Goal: Information Seeking & Learning: Learn about a topic

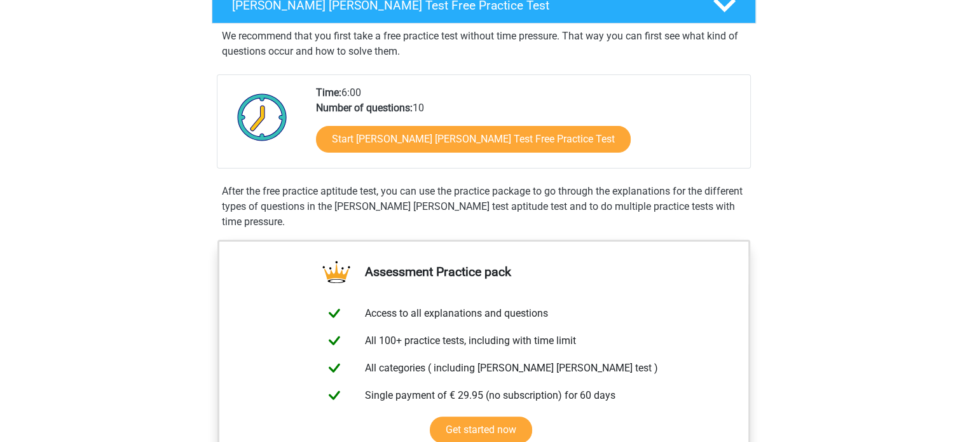
scroll to position [223, 0]
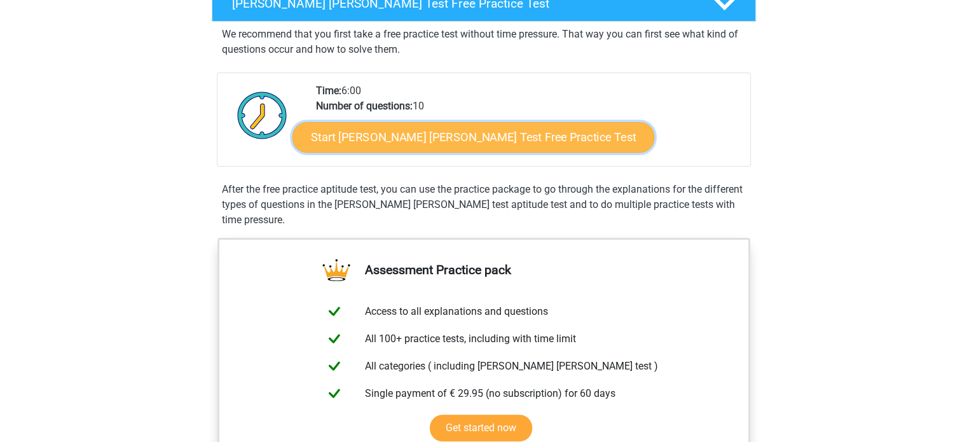
click at [424, 145] on link "Start Watson Glaser Test Free Practice Test" at bounding box center [474, 137] width 362 height 31
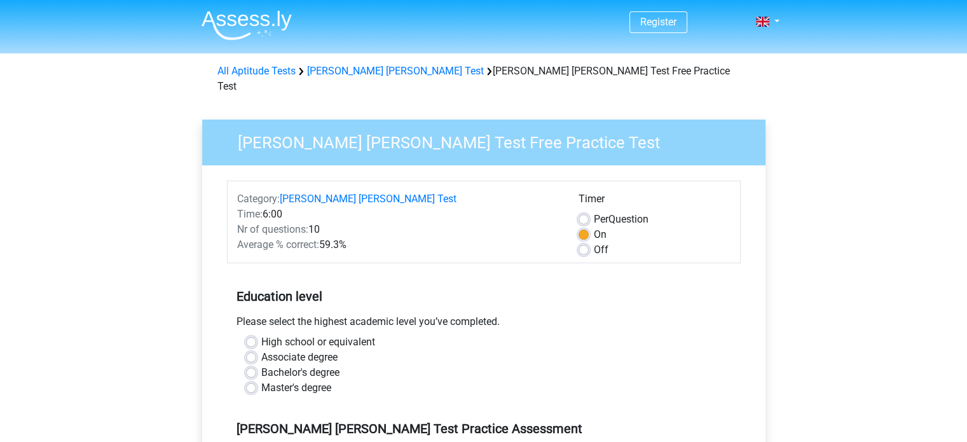
scroll to position [176, 0]
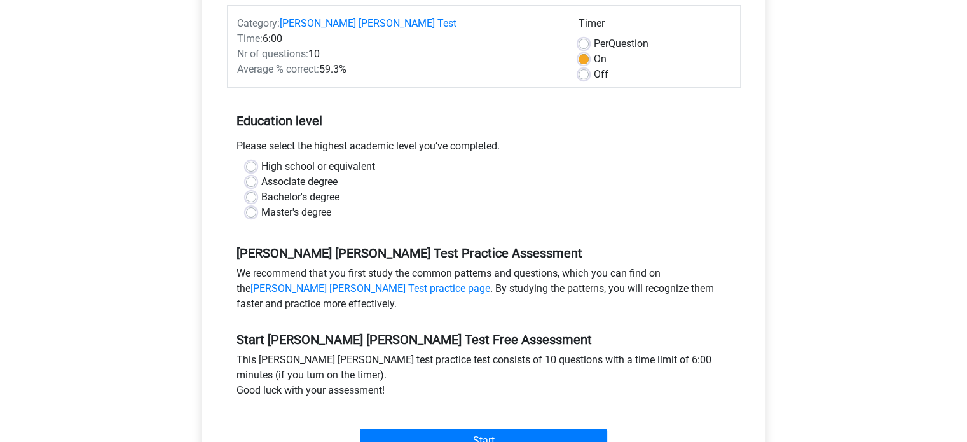
click at [290, 190] on label "Bachelor's degree" at bounding box center [300, 197] width 78 height 15
click at [256, 190] on input "Bachelor's degree" at bounding box center [251, 196] width 10 height 13
radio input "true"
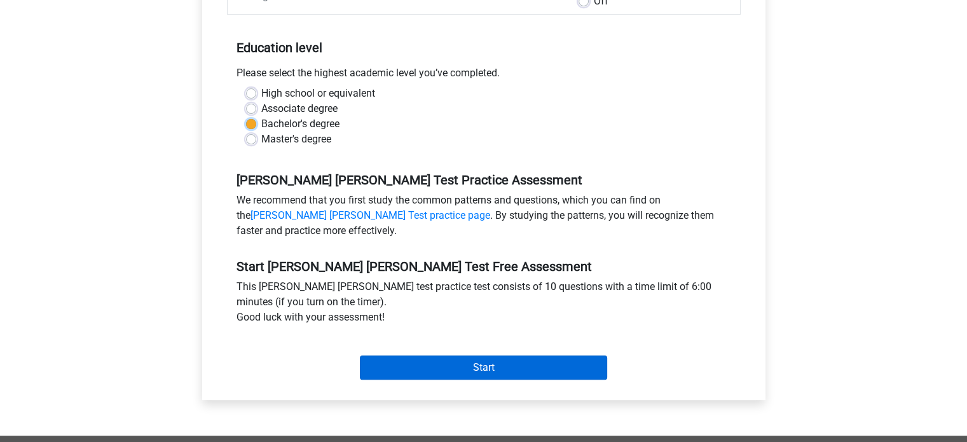
scroll to position [249, 0]
click at [514, 355] on input "Start" at bounding box center [483, 367] width 247 height 24
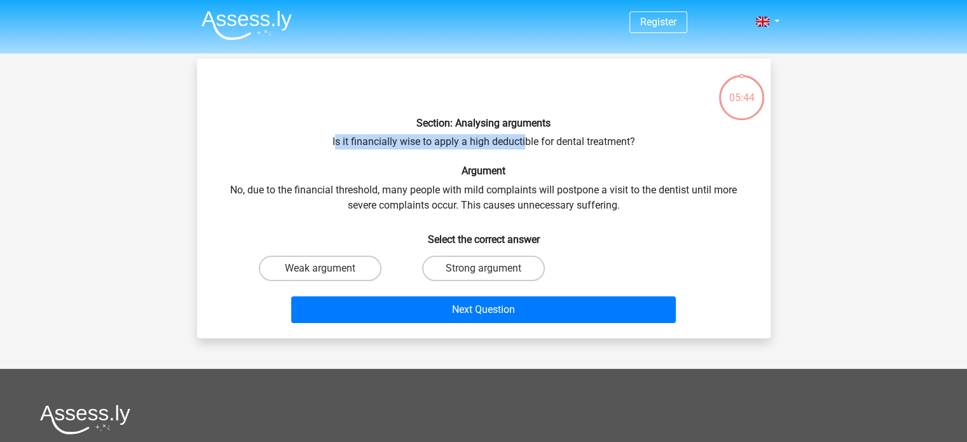
drag, startPoint x: 336, startPoint y: 139, endPoint x: 524, endPoint y: 138, distance: 188.2
click at [524, 138] on div "Section: Analysing arguments Is it financially wise to apply a high deductible …" at bounding box center [483, 198] width 563 height 259
click at [332, 266] on label "Weak argument" at bounding box center [320, 268] width 123 height 25
click at [328, 268] on input "Weak argument" at bounding box center [324, 272] width 8 height 8
radio input "true"
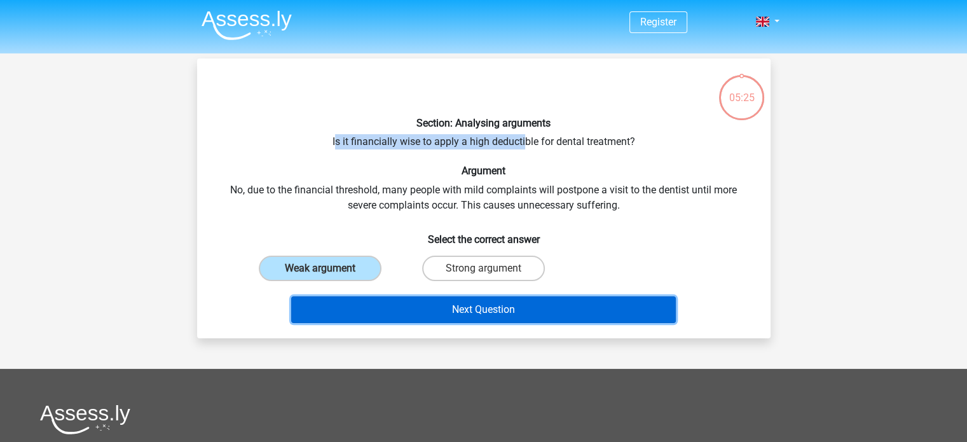
click at [469, 309] on button "Next Question" at bounding box center [483, 309] width 385 height 27
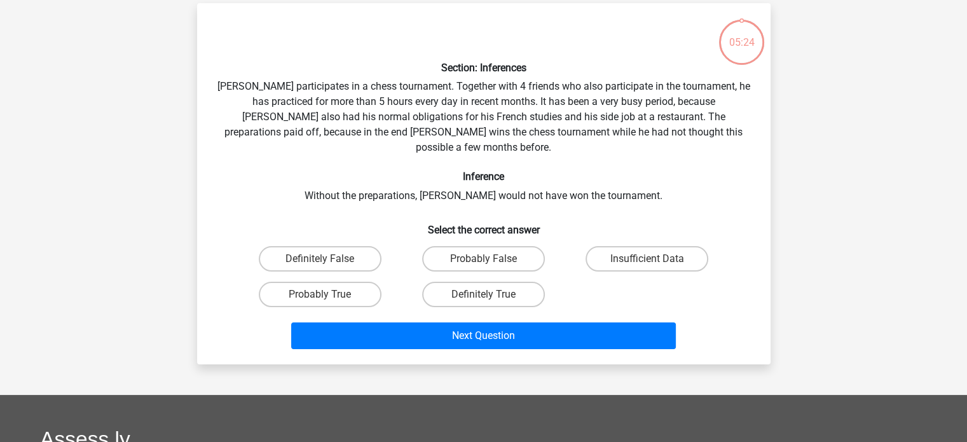
scroll to position [59, 0]
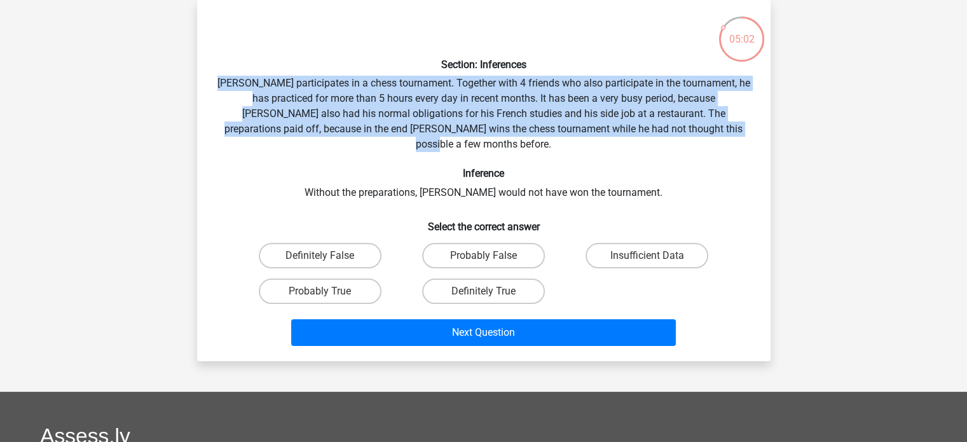
drag, startPoint x: 230, startPoint y: 78, endPoint x: 719, endPoint y: 123, distance: 491.1
click at [719, 123] on div "Section: Inferences Pablo participates in a chess tournament. Together with 4 f…" at bounding box center [483, 180] width 563 height 341
click at [456, 109] on div "Section: Inferences Pablo participates in a chess tournament. Together with 4 f…" at bounding box center [483, 180] width 563 height 341
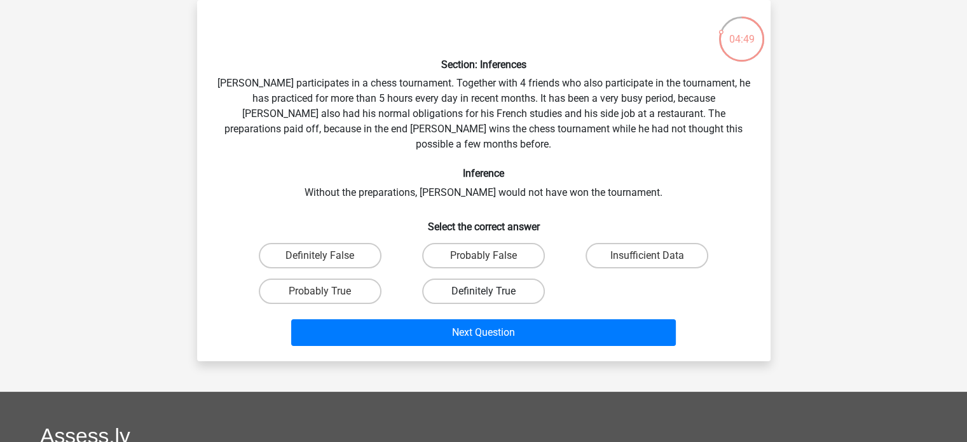
click at [466, 279] on label "Definitely True" at bounding box center [483, 291] width 123 height 25
click at [483, 291] on input "Definitely True" at bounding box center [487, 295] width 8 height 8
radio input "true"
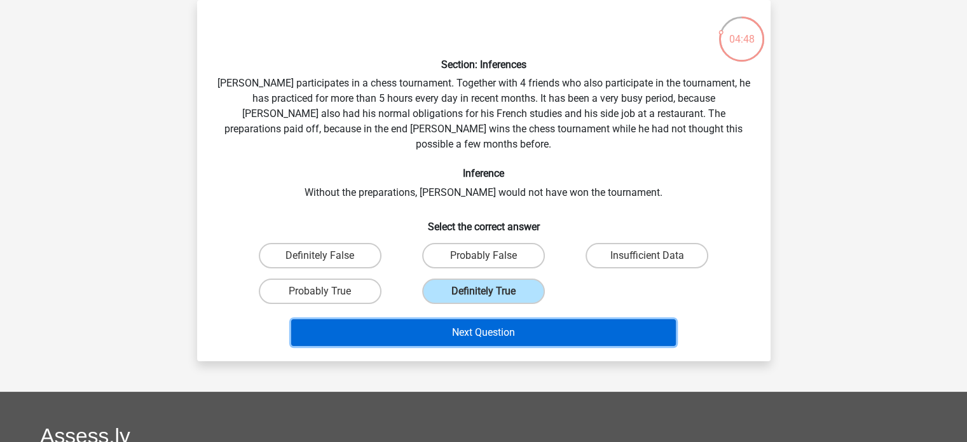
click at [484, 319] on button "Next Question" at bounding box center [483, 332] width 385 height 27
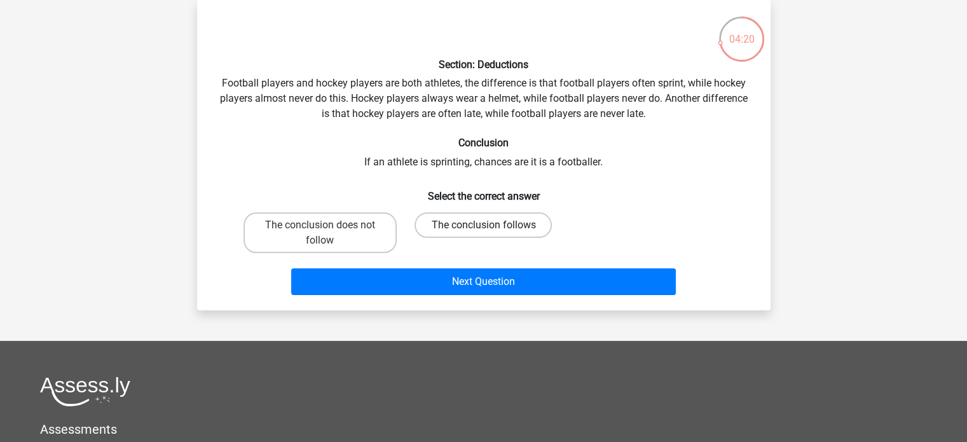
click at [462, 226] on label "The conclusion follows" at bounding box center [483, 224] width 137 height 25
click at [483, 226] on input "The conclusion follows" at bounding box center [487, 229] width 8 height 8
radio input "true"
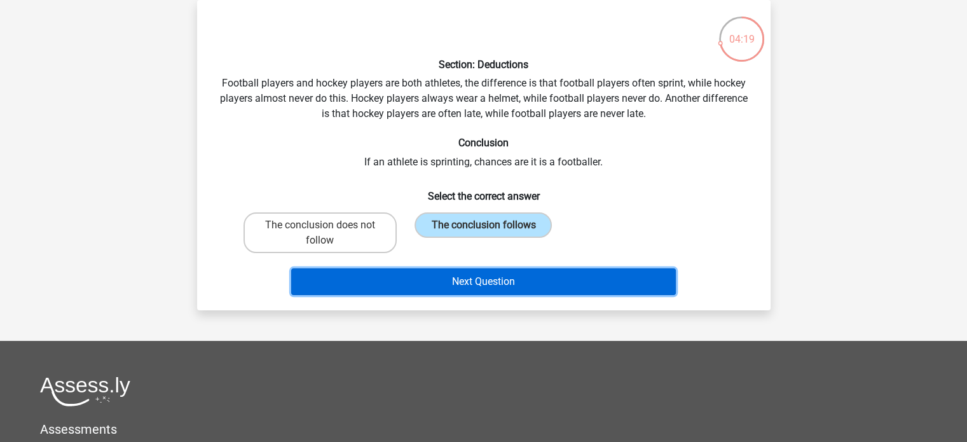
click at [514, 272] on button "Next Question" at bounding box center [483, 281] width 385 height 27
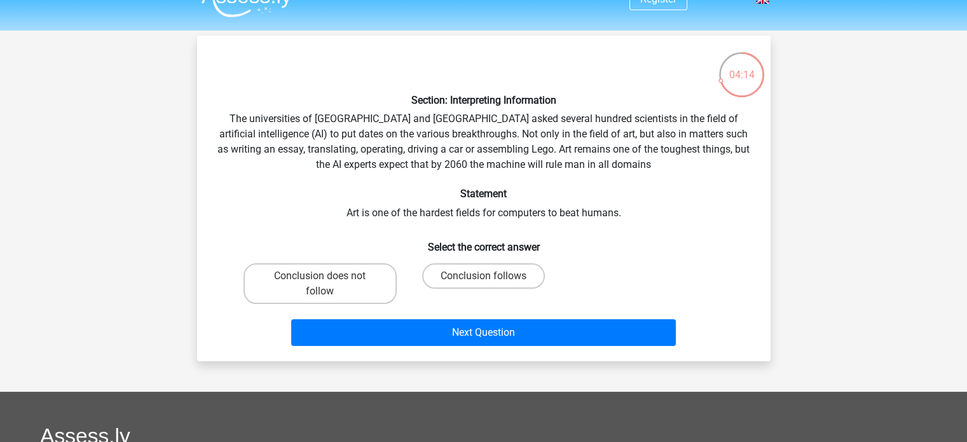
scroll to position [33, 0]
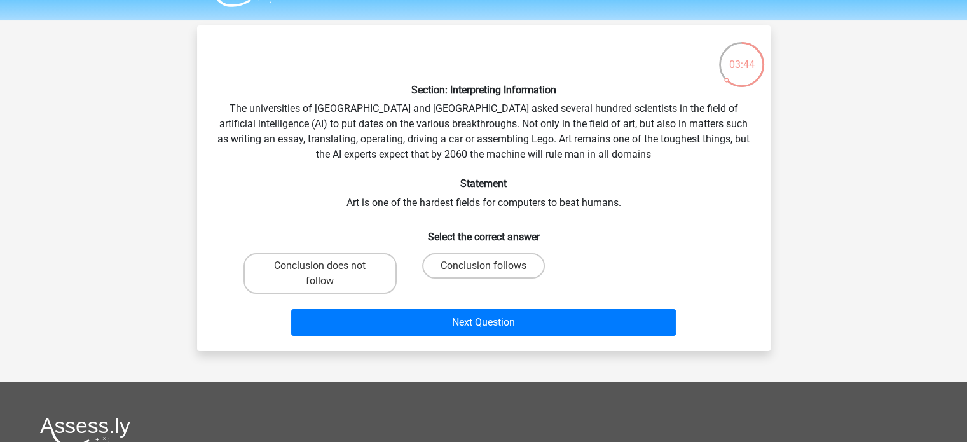
click at [490, 268] on input "Conclusion follows" at bounding box center [487, 270] width 8 height 8
radio input "true"
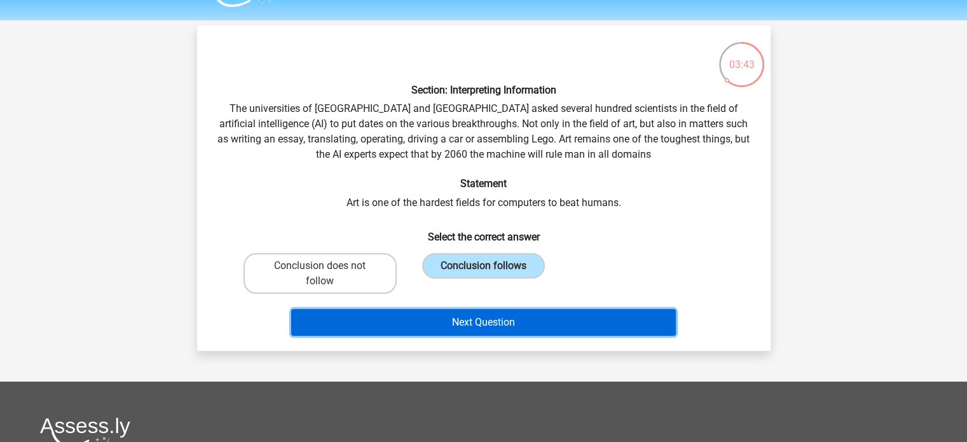
click at [500, 323] on button "Next Question" at bounding box center [483, 322] width 385 height 27
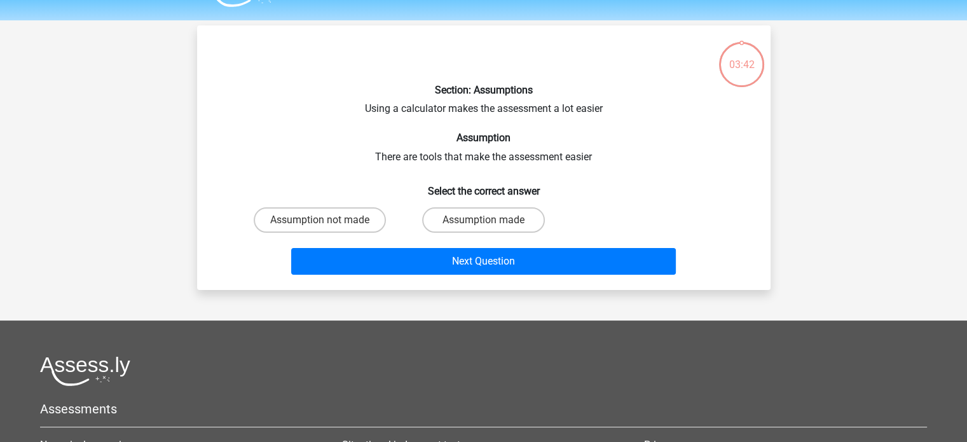
scroll to position [59, 0]
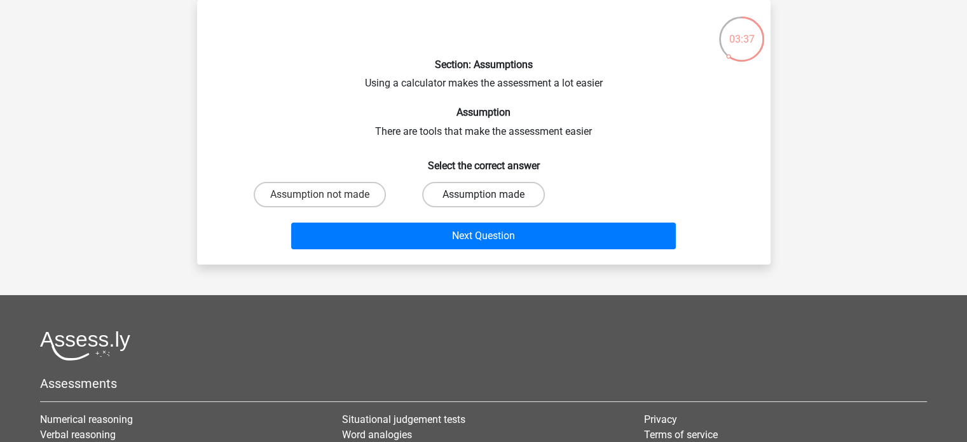
click at [488, 193] on label "Assumption made" at bounding box center [483, 194] width 123 height 25
click at [488, 195] on input "Assumption made" at bounding box center [487, 199] width 8 height 8
radio input "true"
click at [369, 199] on label "Assumption not made" at bounding box center [320, 194] width 132 height 25
click at [328, 199] on input "Assumption not made" at bounding box center [324, 199] width 8 height 8
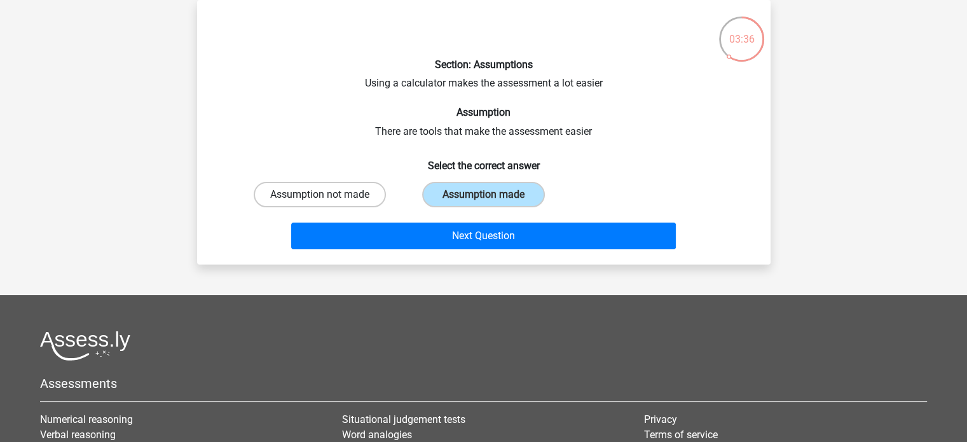
radio input "true"
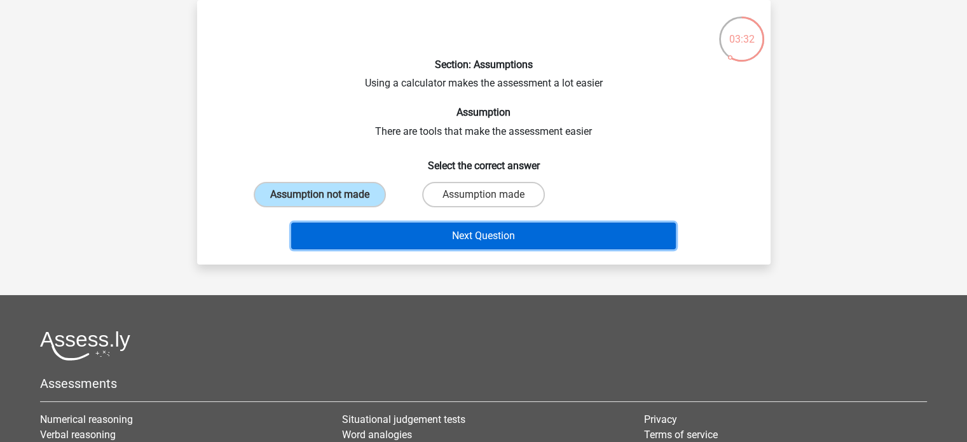
click at [499, 232] on button "Next Question" at bounding box center [483, 236] width 385 height 27
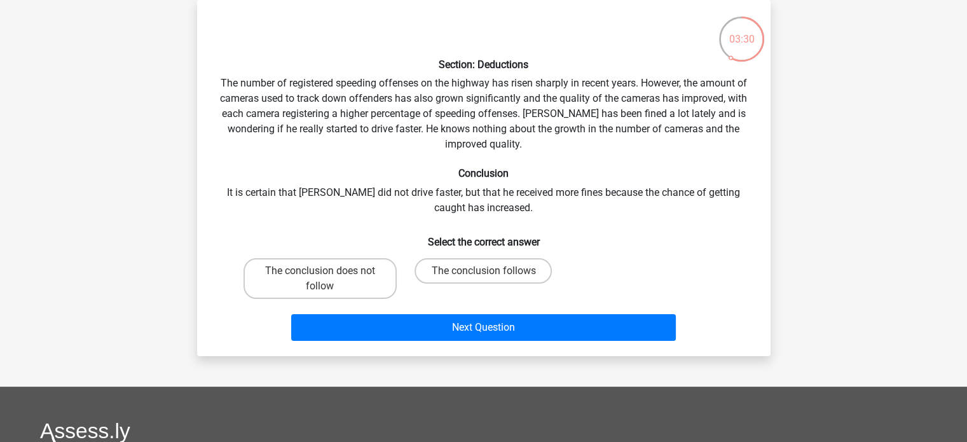
scroll to position [0, 0]
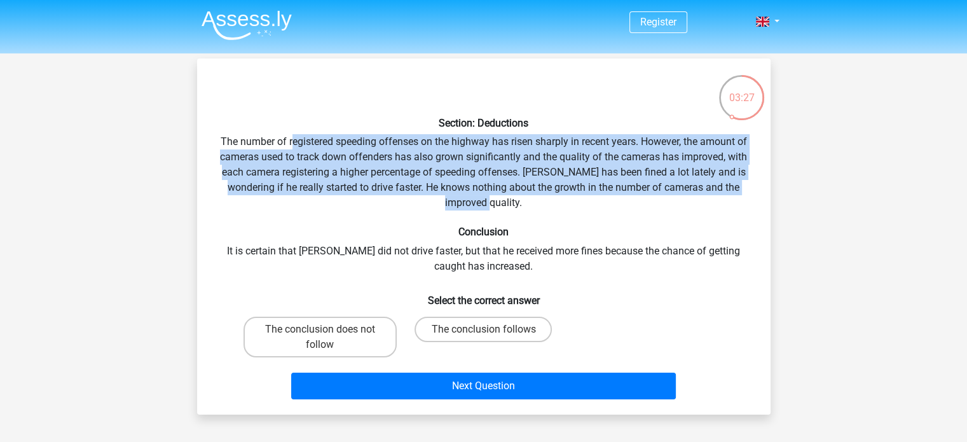
drag, startPoint x: 291, startPoint y: 142, endPoint x: 556, endPoint y: 204, distance: 271.7
click at [556, 204] on div "Section: Deductions The number of registered speeding offenses on the highway h…" at bounding box center [483, 237] width 563 height 336
click at [350, 347] on label "The conclusion does not follow" at bounding box center [320, 337] width 153 height 41
click at [328, 338] on input "The conclusion does not follow" at bounding box center [324, 333] width 8 height 8
radio input "true"
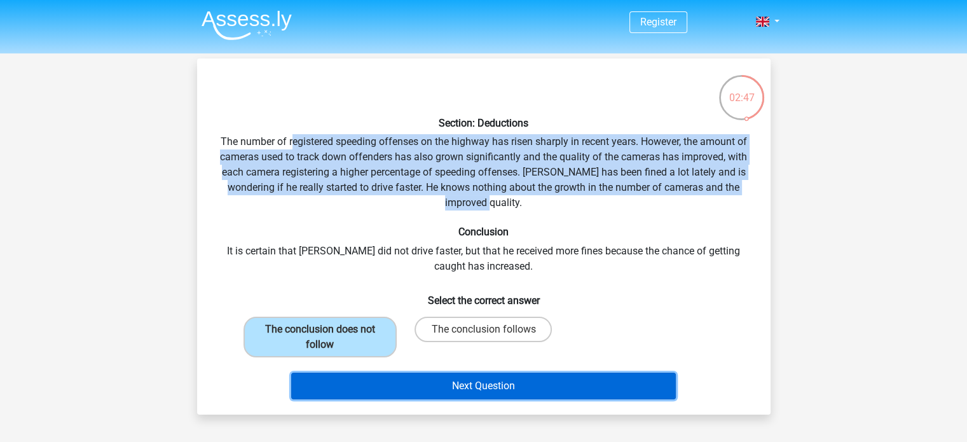
click at [445, 389] on button "Next Question" at bounding box center [483, 386] width 385 height 27
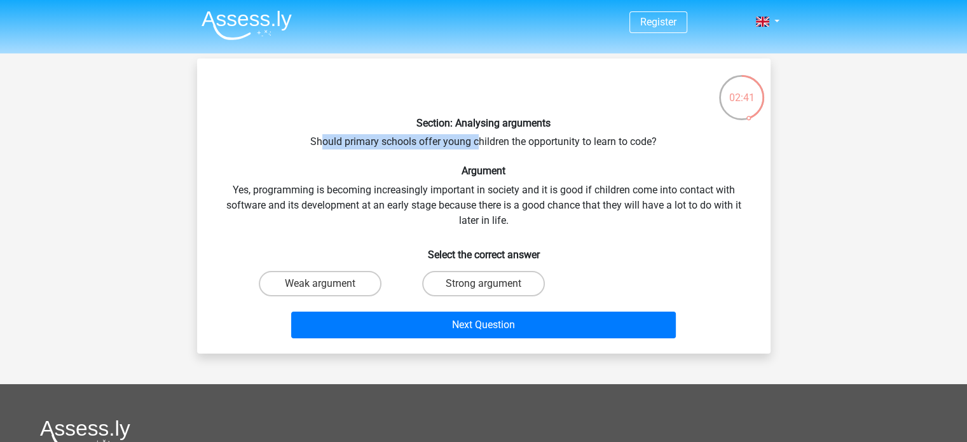
drag, startPoint x: 321, startPoint y: 135, endPoint x: 476, endPoint y: 141, distance: 154.6
click at [476, 141] on div "Section: Analysing arguments Should primary schools offer young children the op…" at bounding box center [483, 206] width 563 height 275
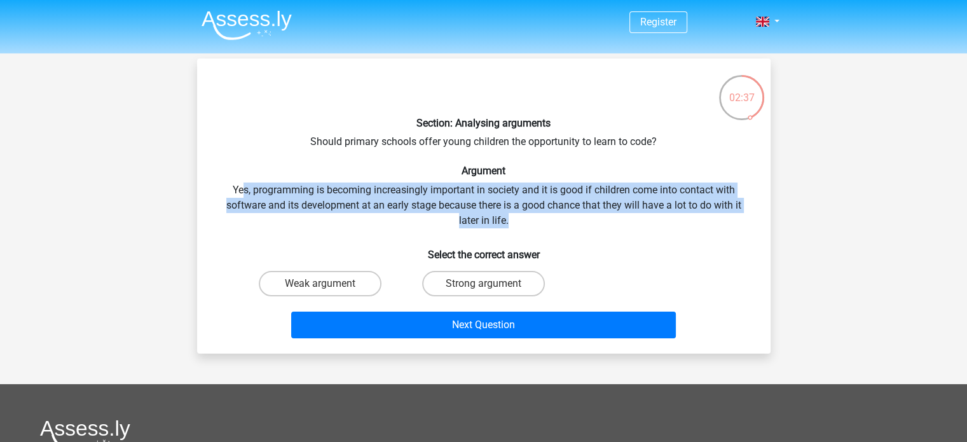
drag, startPoint x: 239, startPoint y: 183, endPoint x: 525, endPoint y: 227, distance: 289.5
click at [525, 227] on div "Section: Analysing arguments Should primary schools offer young children the op…" at bounding box center [483, 206] width 563 height 275
click at [468, 287] on label "Strong argument" at bounding box center [483, 283] width 123 height 25
click at [483, 287] on input "Strong argument" at bounding box center [487, 288] width 8 height 8
radio input "true"
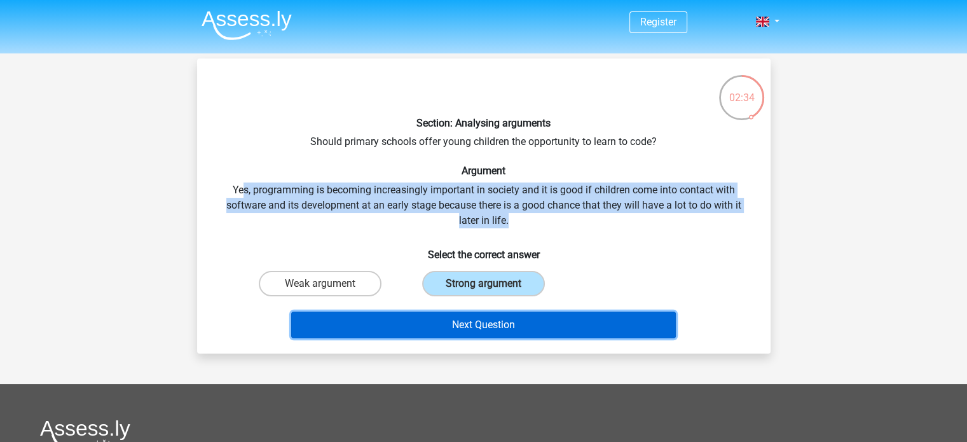
click at [503, 334] on button "Next Question" at bounding box center [483, 325] width 385 height 27
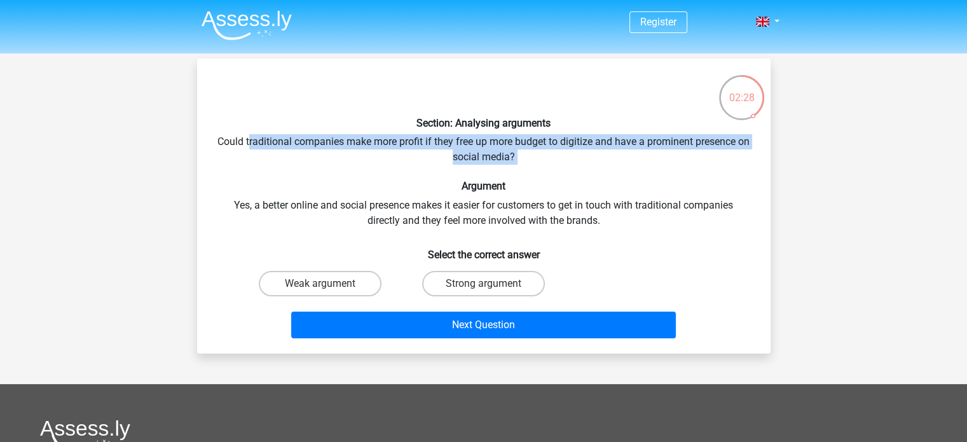
drag, startPoint x: 256, startPoint y: 141, endPoint x: 499, endPoint y: 175, distance: 245.4
click at [499, 175] on div "Section: Analysing arguments Could traditional companies make more profit if th…" at bounding box center [483, 206] width 563 height 275
click at [480, 293] on label "Strong argument" at bounding box center [483, 283] width 123 height 25
click at [483, 292] on input "Strong argument" at bounding box center [487, 288] width 8 height 8
radio input "true"
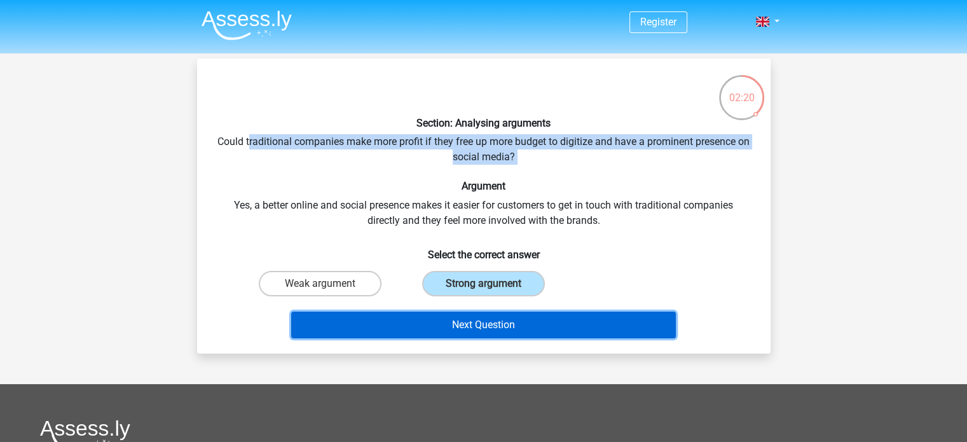
click at [499, 316] on button "Next Question" at bounding box center [483, 325] width 385 height 27
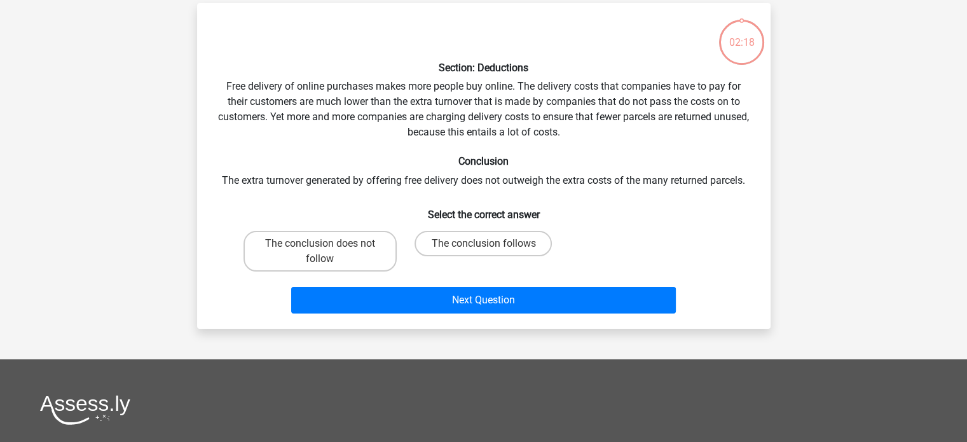
scroll to position [59, 0]
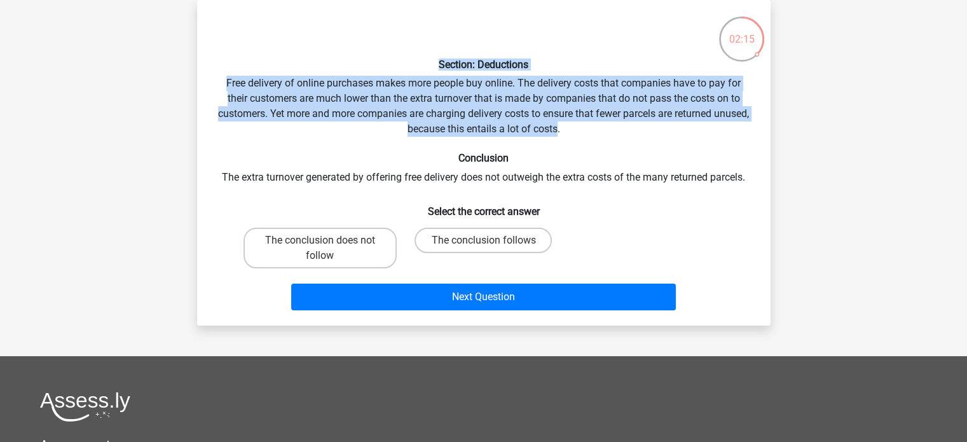
drag, startPoint x: 230, startPoint y: 69, endPoint x: 577, endPoint y: 126, distance: 351.2
click at [577, 126] on div "Section: Deductions Free delivery of online purchases makes more people buy onl…" at bounding box center [483, 162] width 563 height 305
click at [357, 239] on label "The conclusion does not follow" at bounding box center [320, 248] width 153 height 41
click at [328, 240] on input "The conclusion does not follow" at bounding box center [324, 244] width 8 height 8
radio input "true"
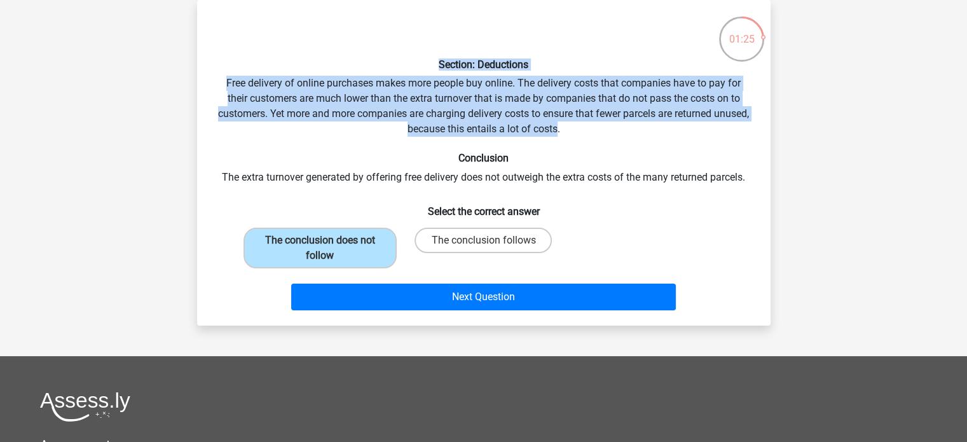
click at [390, 126] on div "Section: Deductions Free delivery of online purchases makes more people buy onl…" at bounding box center [483, 162] width 563 height 305
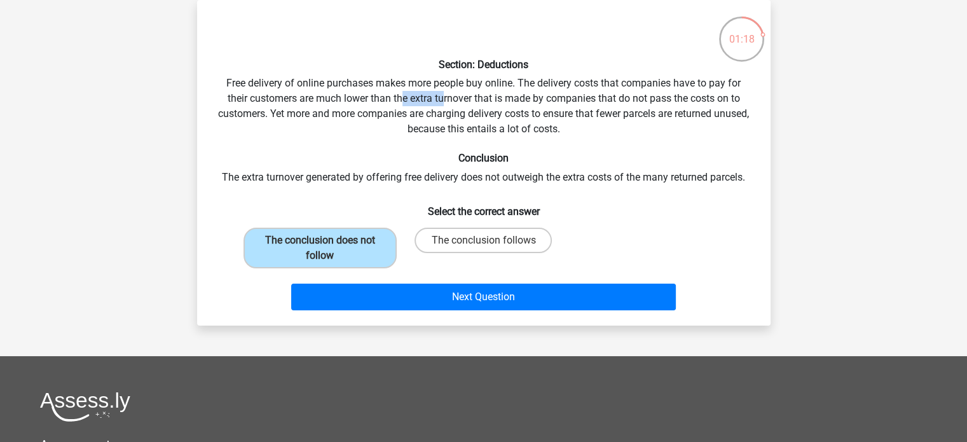
drag, startPoint x: 400, startPoint y: 97, endPoint x: 441, endPoint y: 99, distance: 40.7
click at [441, 99] on div "Section: Deductions Free delivery of online purchases makes more people buy onl…" at bounding box center [483, 162] width 563 height 305
drag, startPoint x: 321, startPoint y: 112, endPoint x: 359, endPoint y: 118, distance: 38.7
click at [359, 118] on div "Section: Deductions Free delivery of online purchases makes more people buy onl…" at bounding box center [483, 162] width 563 height 305
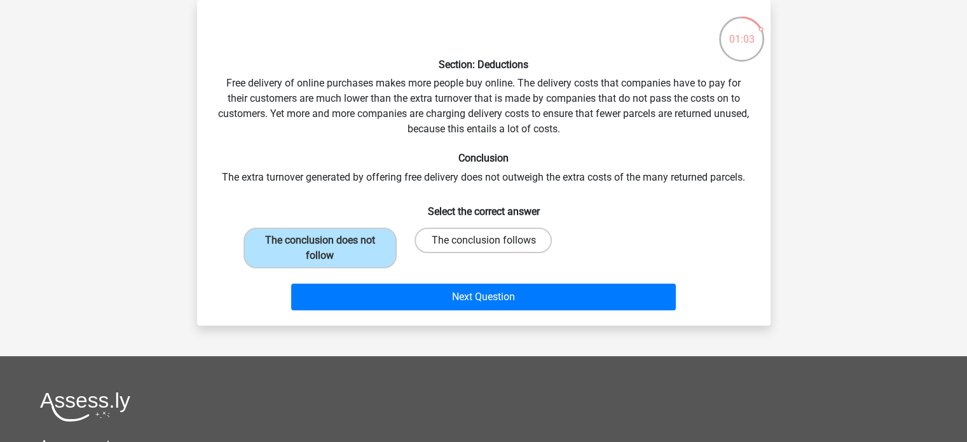
click at [468, 236] on label "The conclusion follows" at bounding box center [483, 240] width 137 height 25
click at [483, 240] on input "The conclusion follows" at bounding box center [487, 244] width 8 height 8
radio input "true"
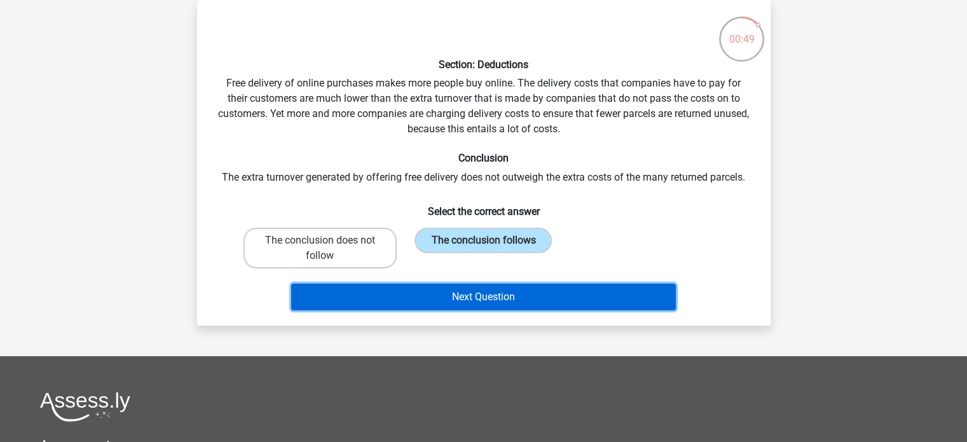
click at [504, 290] on button "Next Question" at bounding box center [483, 297] width 385 height 27
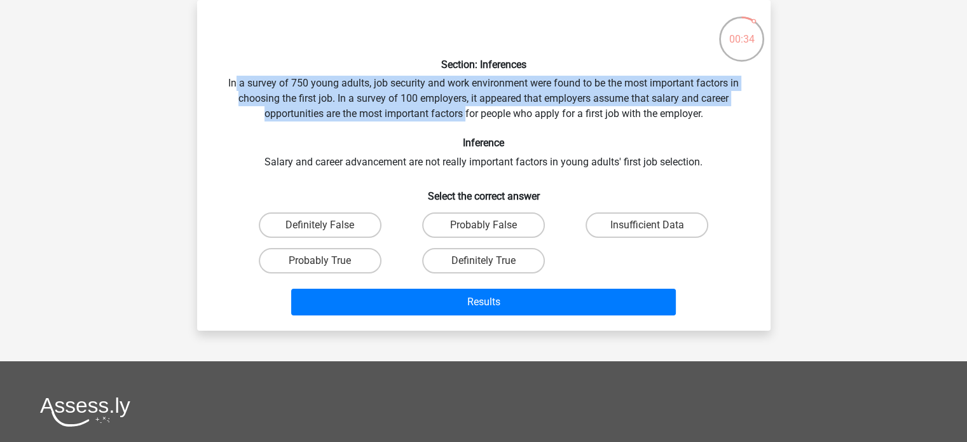
drag, startPoint x: 233, startPoint y: 85, endPoint x: 466, endPoint y: 113, distance: 233.8
click at [466, 113] on div "Section: Inferences In a survey of 750 young adults, job security and work envi…" at bounding box center [483, 165] width 563 height 310
click at [350, 98] on div "Section: Inferences In a survey of 750 young adults, job security and work envi…" at bounding box center [483, 165] width 563 height 310
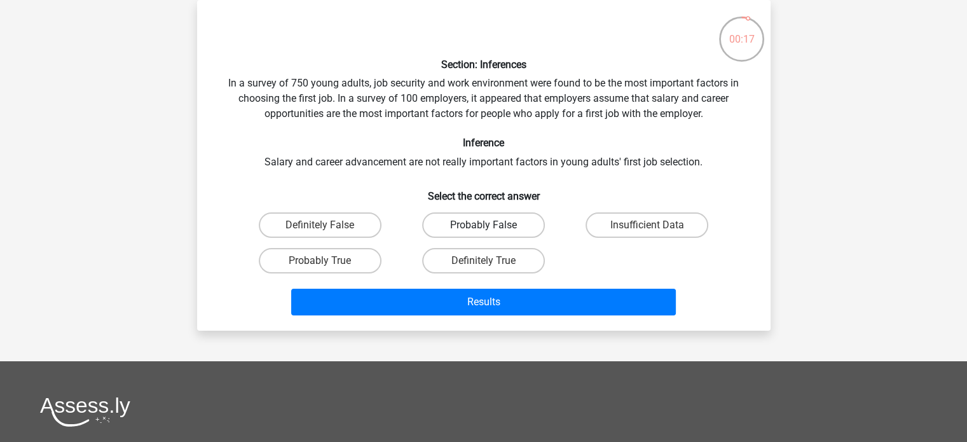
click at [523, 224] on label "Probably False" at bounding box center [483, 224] width 123 height 25
click at [492, 225] on input "Probably False" at bounding box center [487, 229] width 8 height 8
radio input "true"
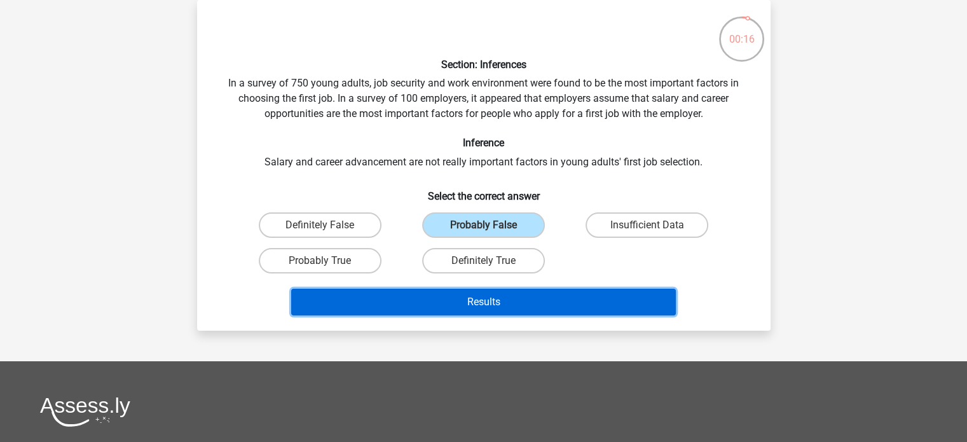
click at [539, 300] on button "Results" at bounding box center [483, 302] width 385 height 27
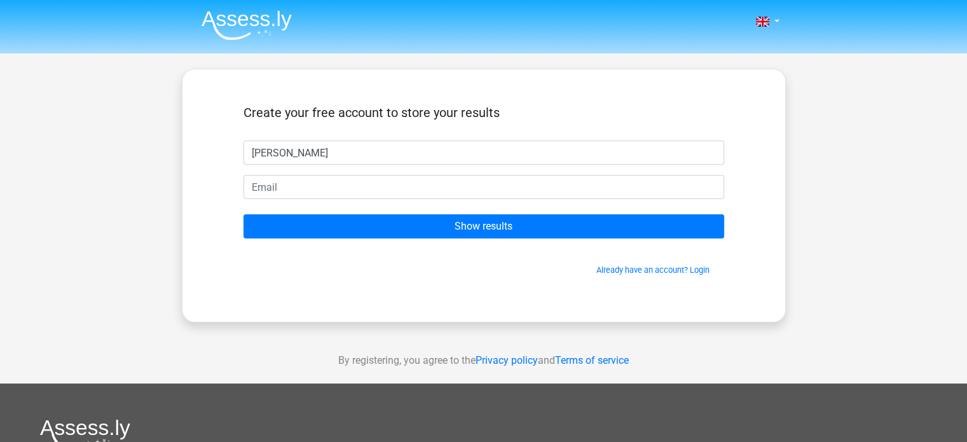
type input "Vanessa"
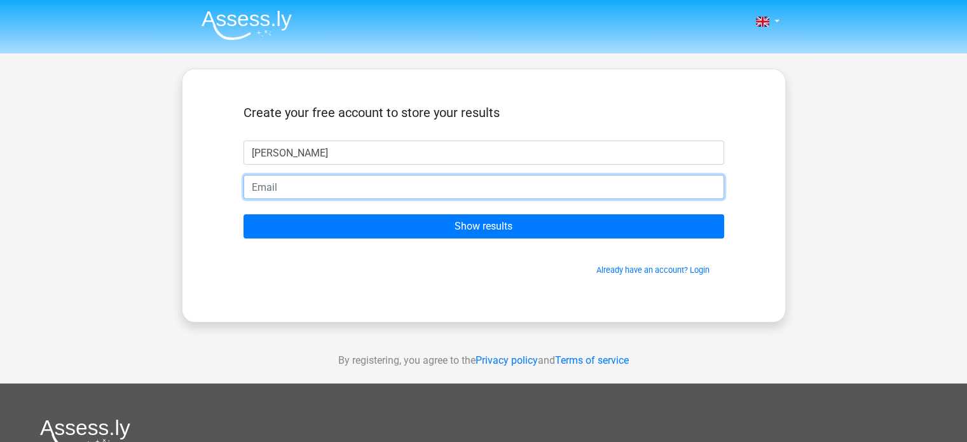
click at [417, 180] on input "email" at bounding box center [484, 187] width 481 height 24
type input "vanessalim1485@gmail.com"
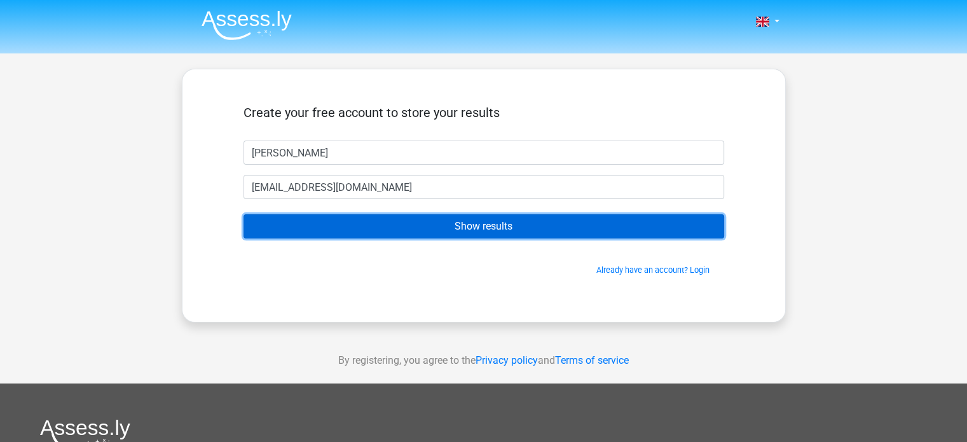
click at [378, 221] on input "Show results" at bounding box center [484, 226] width 481 height 24
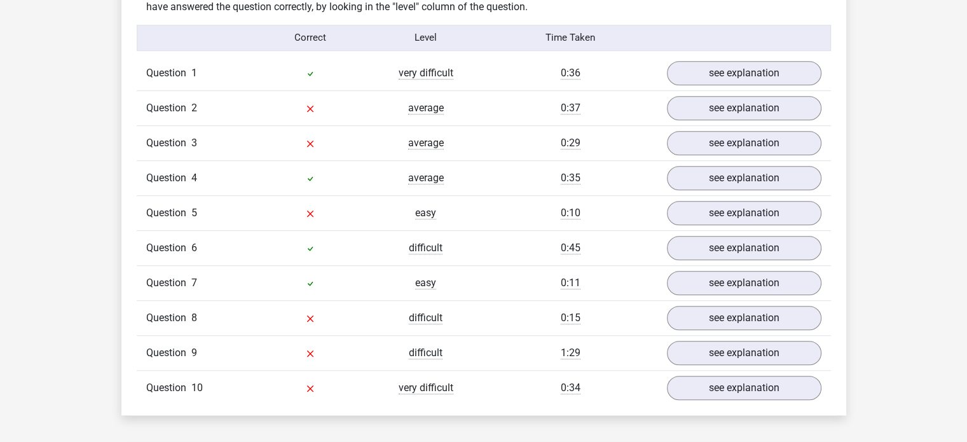
scroll to position [1023, 0]
click at [753, 94] on link "see explanation" at bounding box center [743, 108] width 177 height 28
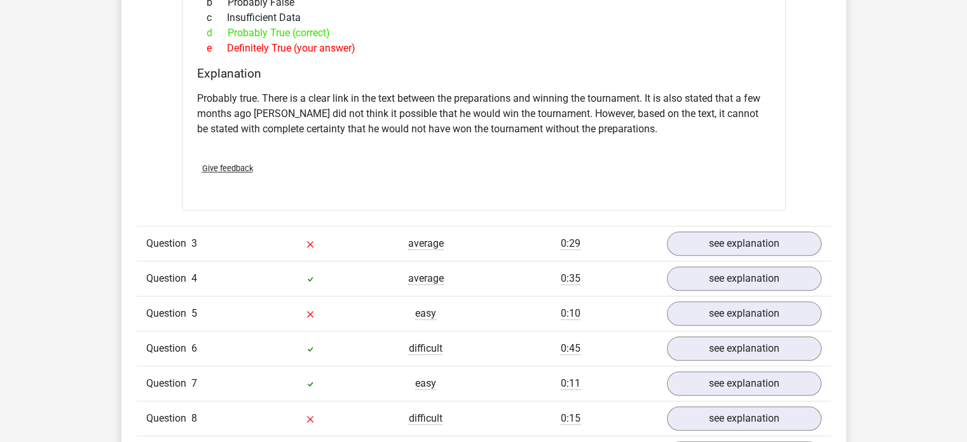
scroll to position [1336, 0]
click at [700, 244] on link "see explanation" at bounding box center [743, 244] width 177 height 28
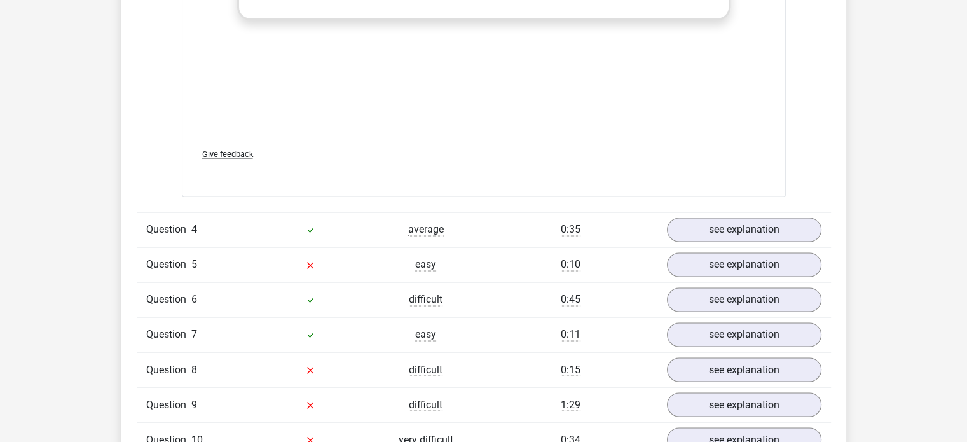
scroll to position [2063, 0]
click at [732, 217] on link "see explanation" at bounding box center [743, 230] width 177 height 28
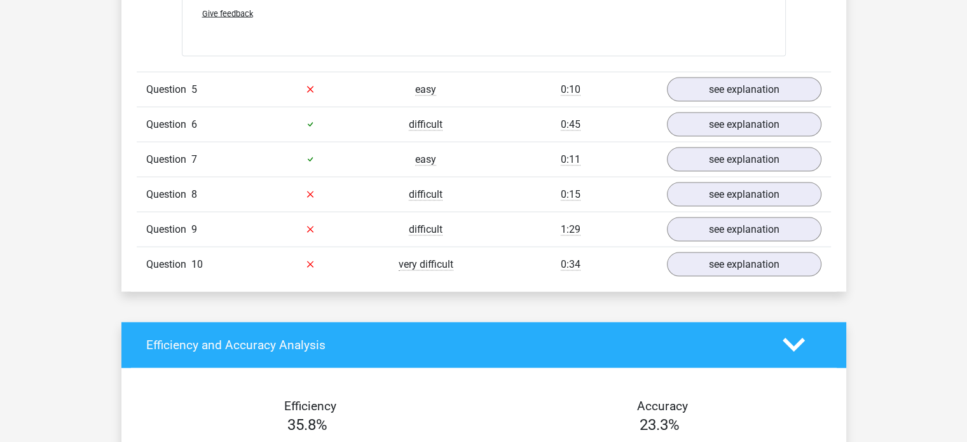
scroll to position [2592, 0]
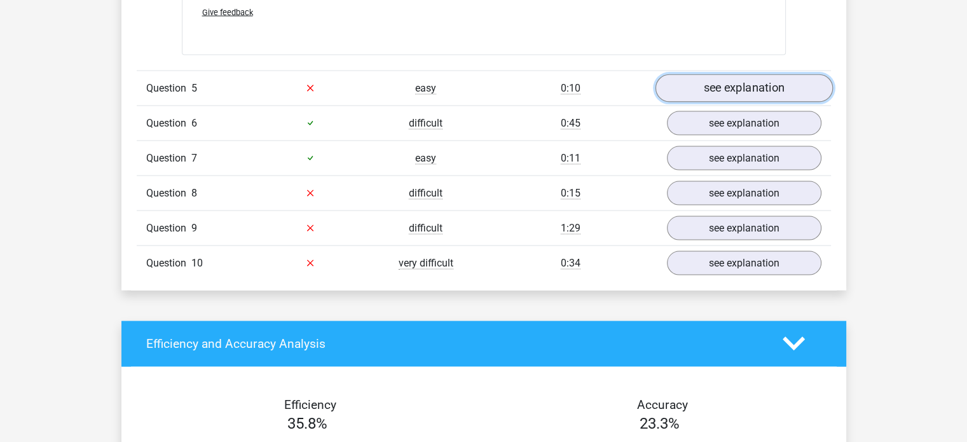
click at [751, 74] on link "see explanation" at bounding box center [743, 88] width 177 height 28
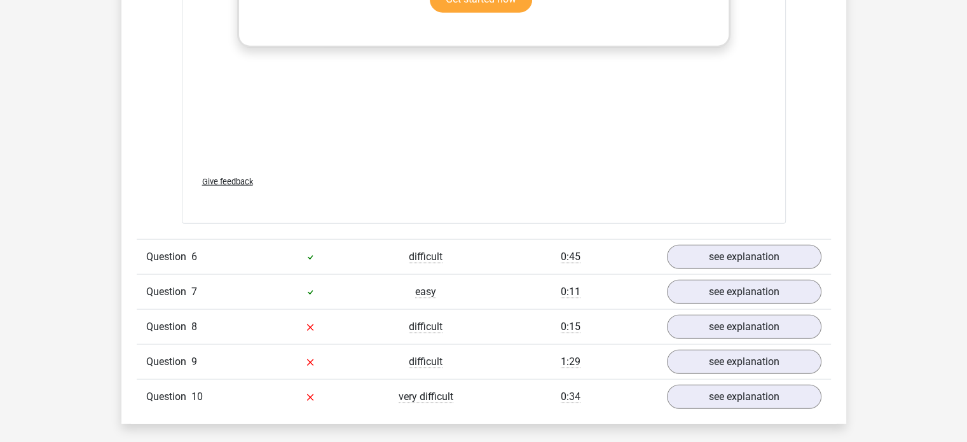
scroll to position [3110, 0]
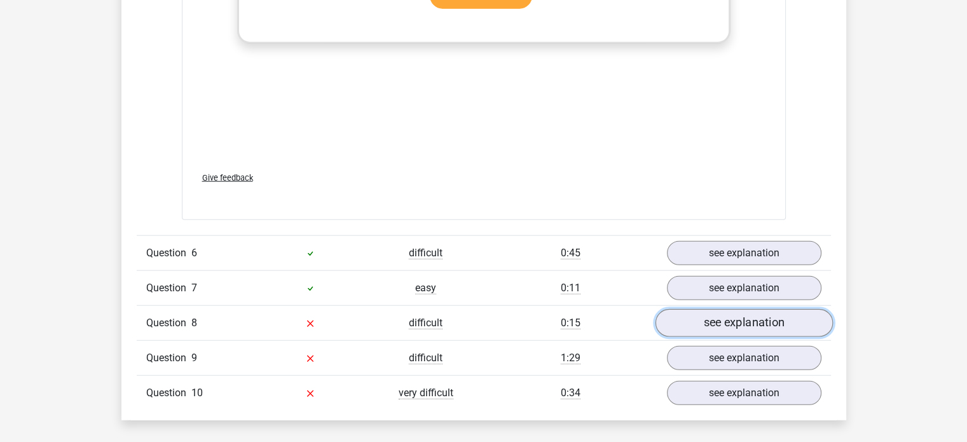
click at [731, 313] on link "see explanation" at bounding box center [743, 323] width 177 height 28
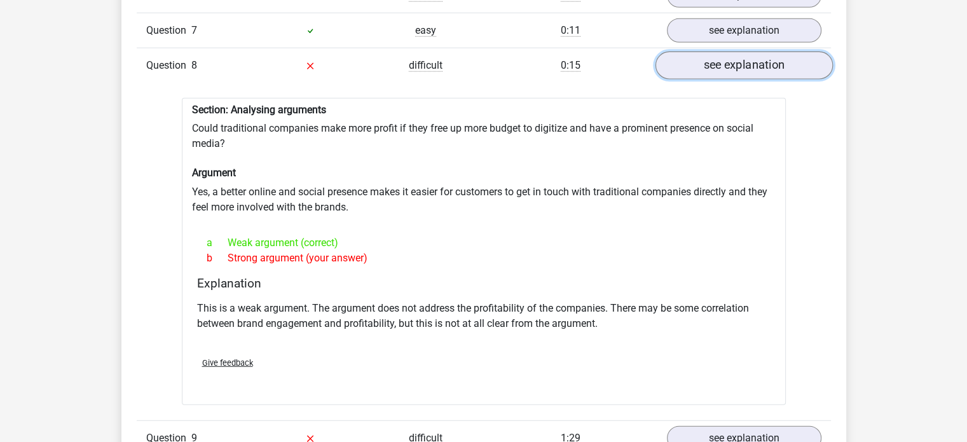
scroll to position [3573, 0]
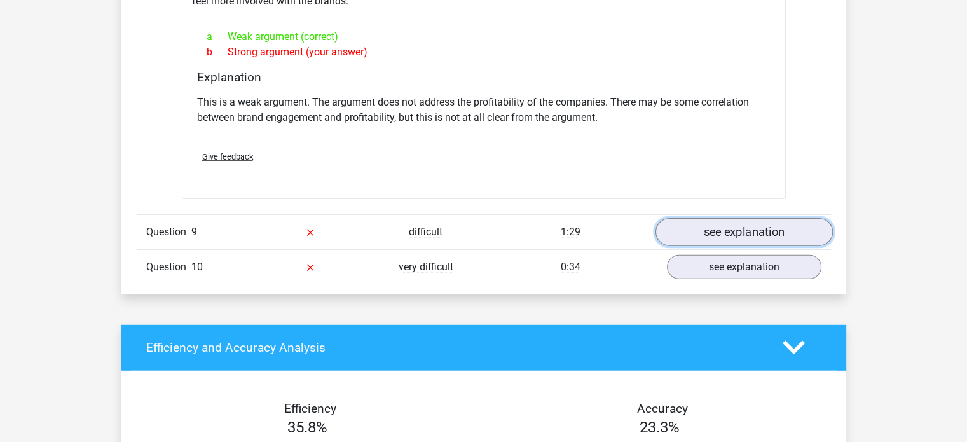
click at [729, 224] on link "see explanation" at bounding box center [743, 232] width 177 height 28
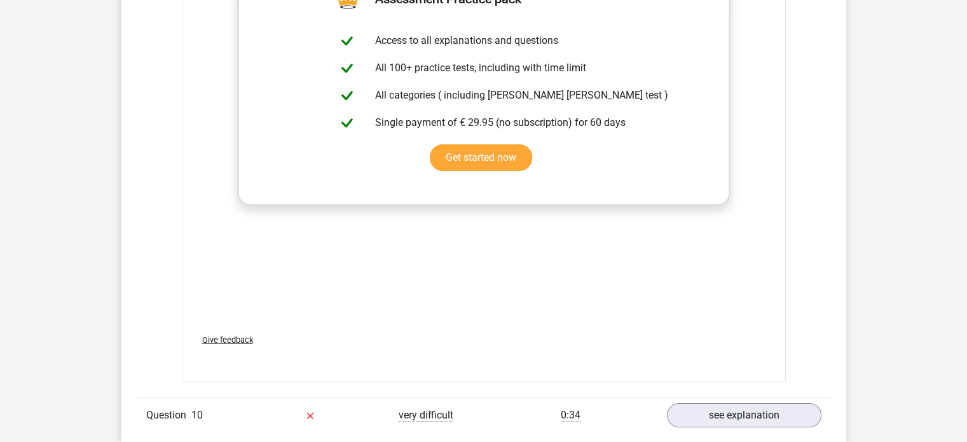
scroll to position [4121, 0]
